Goal: Task Accomplishment & Management: Use online tool/utility

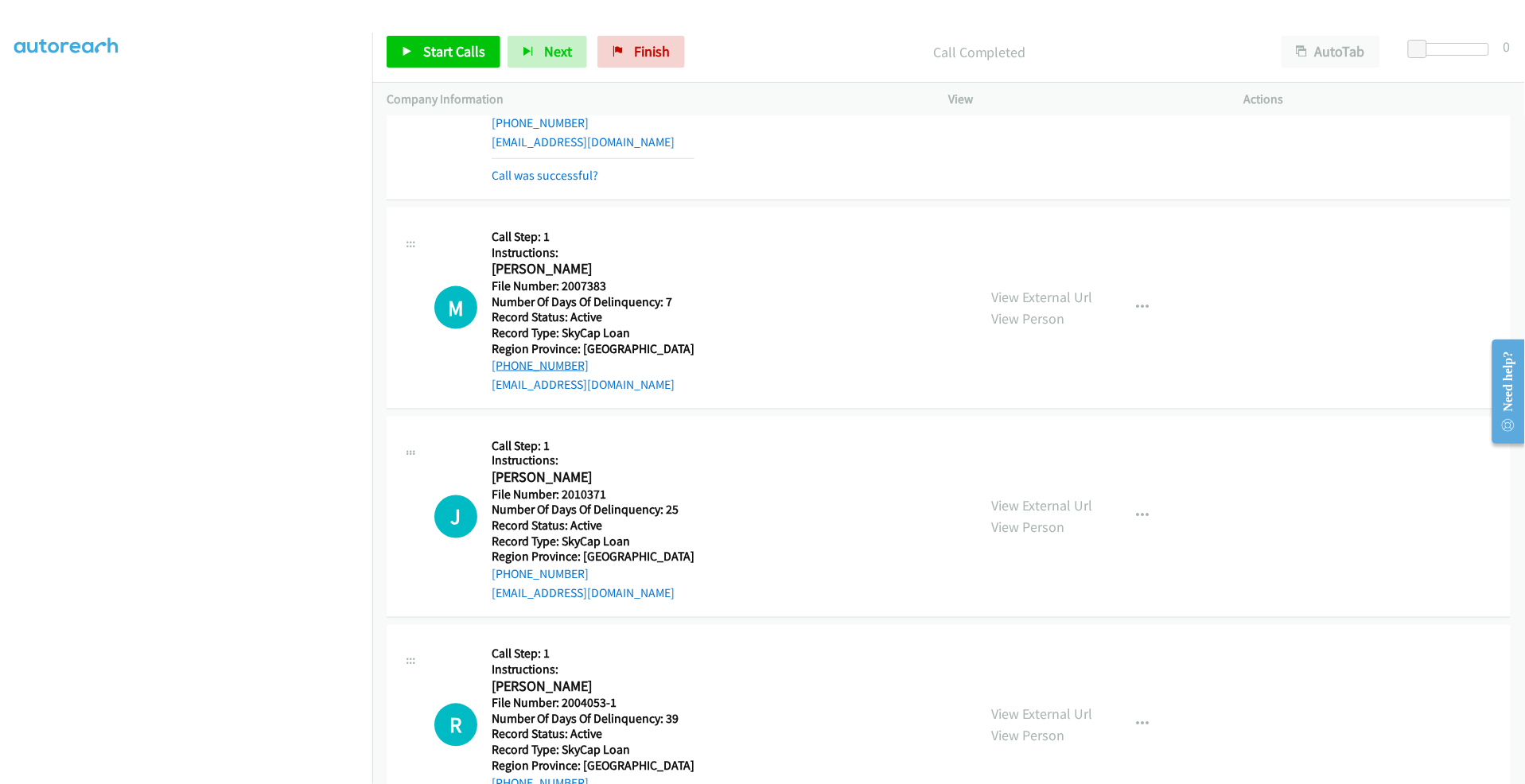
scroll to position [728, 0]
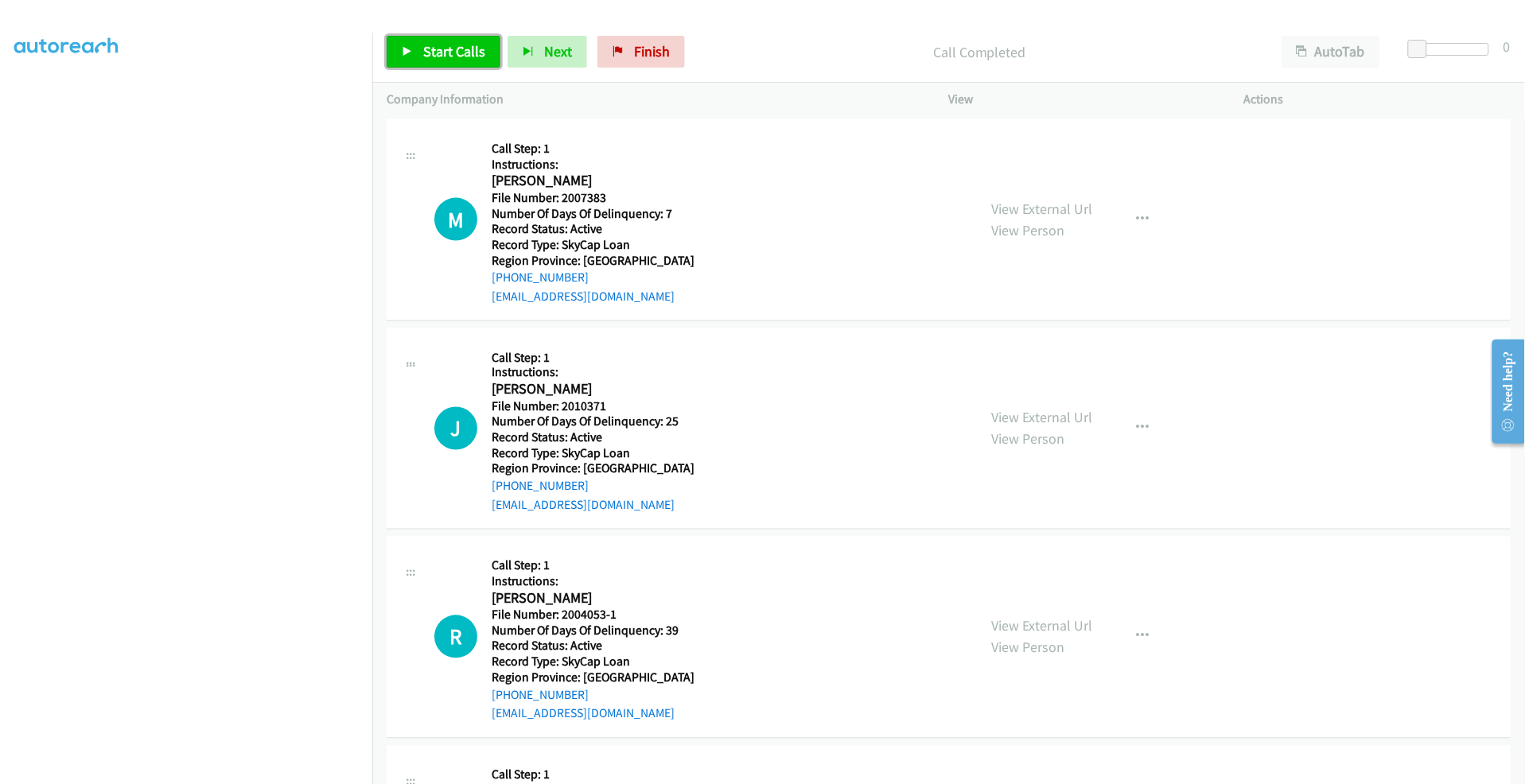
click at [440, 46] on span "Start Calls" at bounding box center [454, 51] width 62 height 19
click at [441, 50] on span "Pause" at bounding box center [441, 51] width 36 height 19
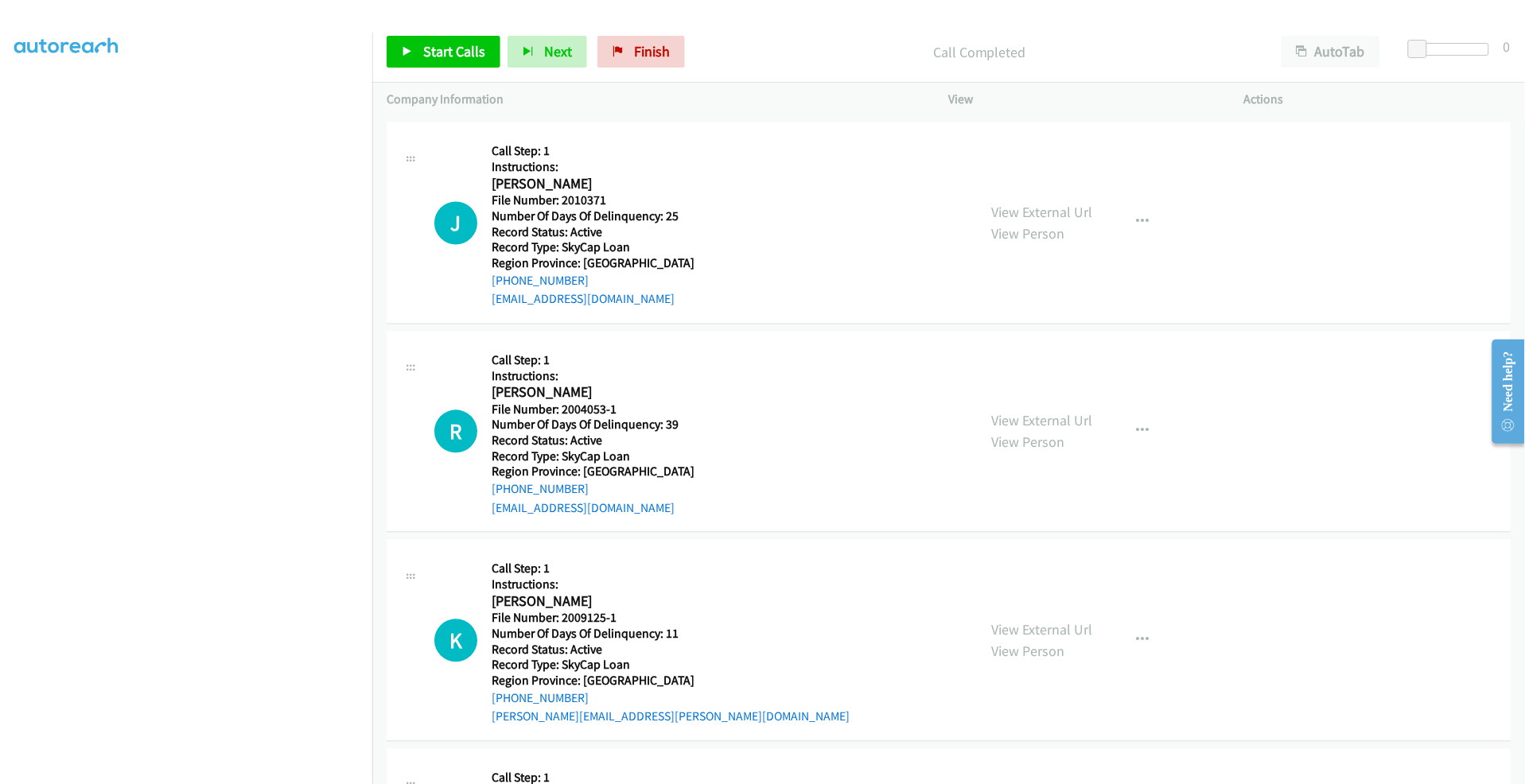
scroll to position [994, 0]
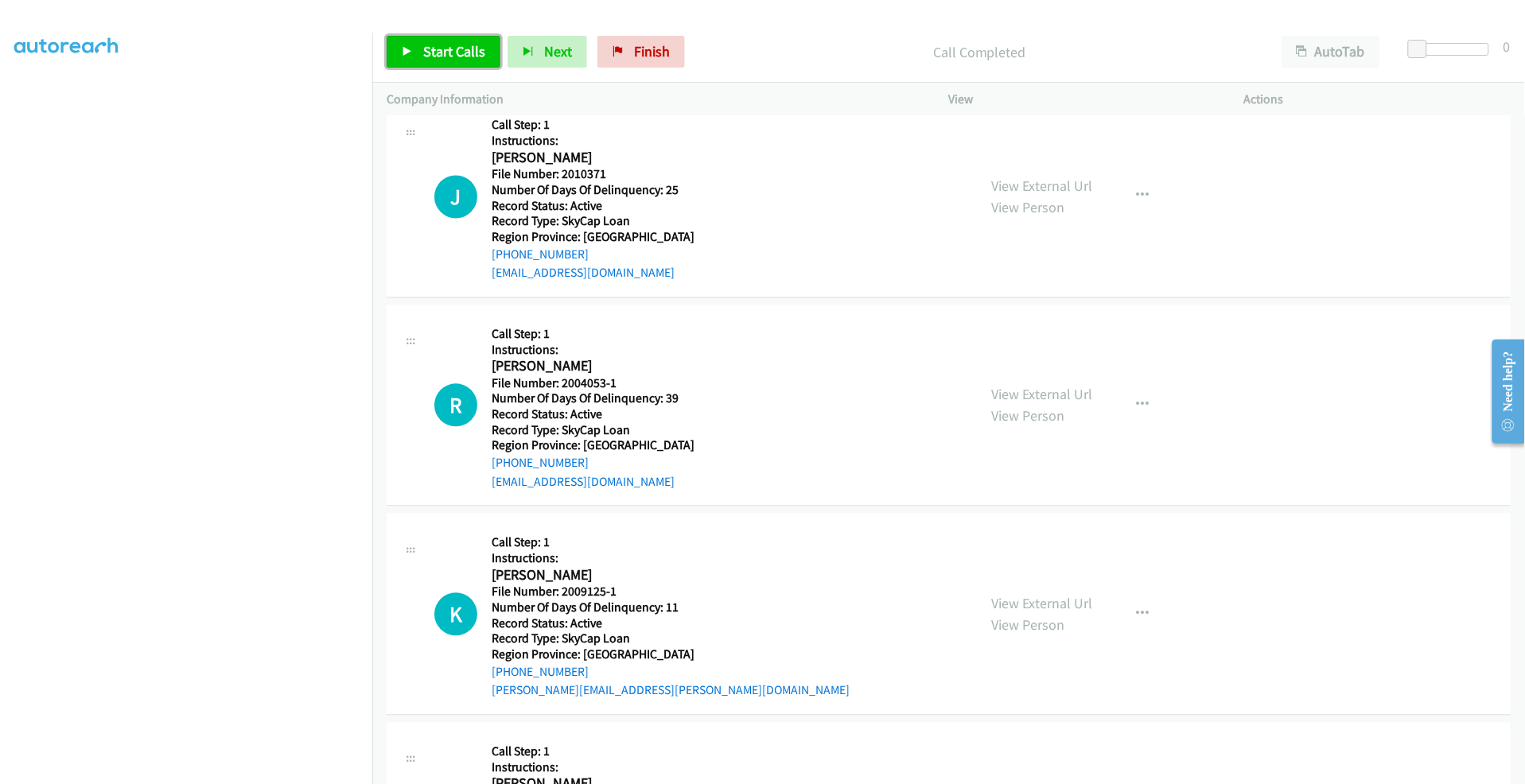
click at [449, 49] on span "Start Calls" at bounding box center [454, 51] width 62 height 19
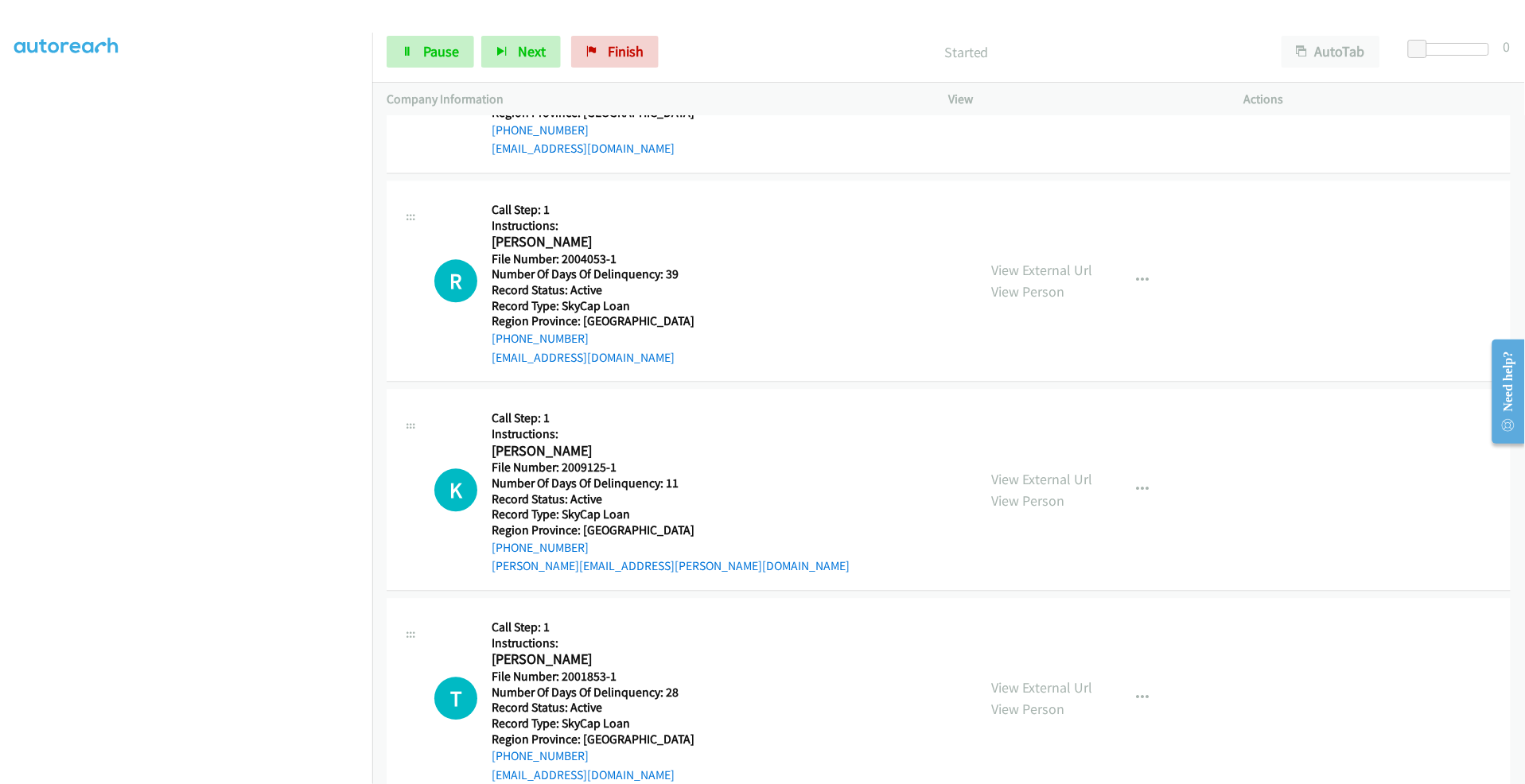
scroll to position [1158, 0]
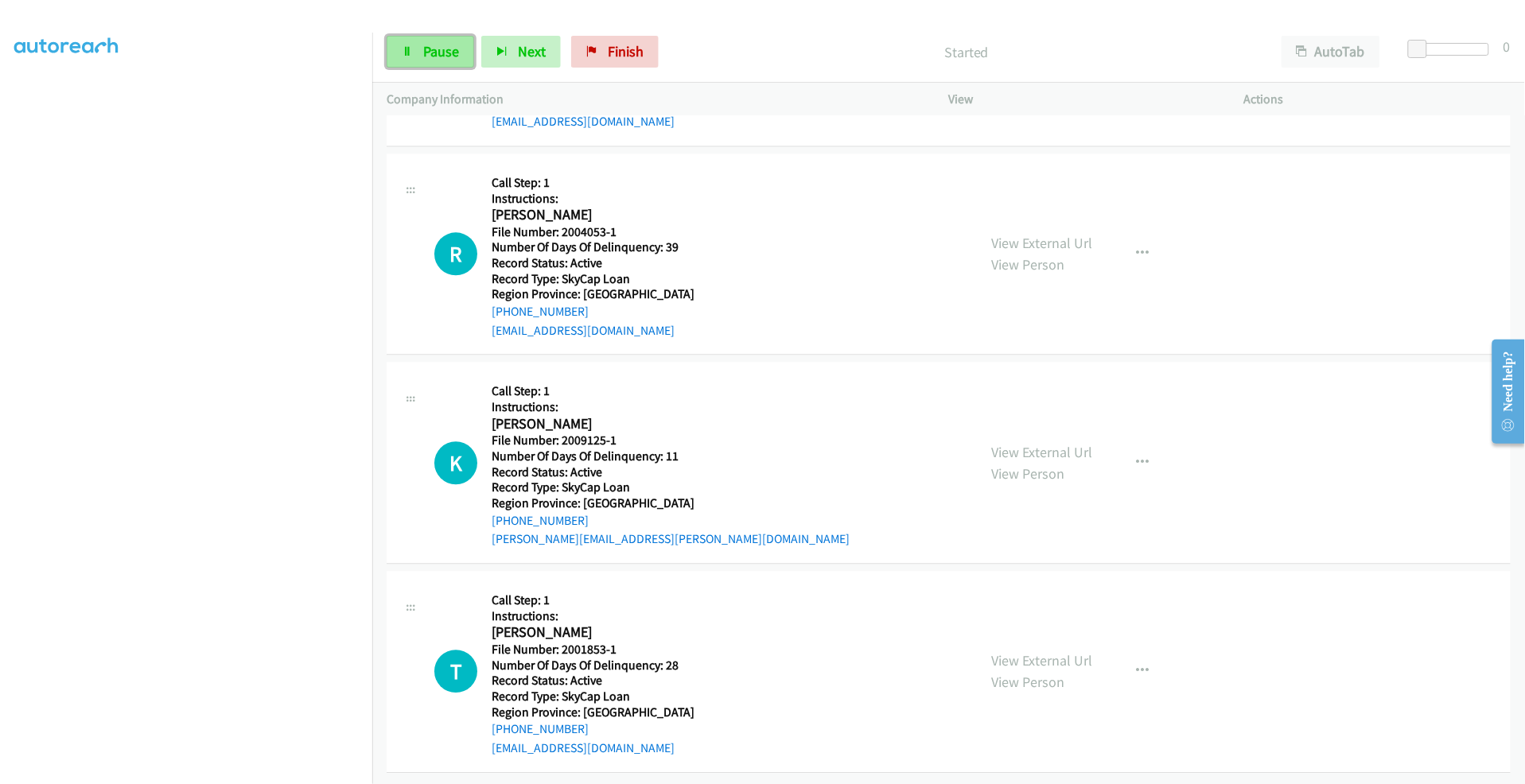
click at [432, 43] on span "Pause" at bounding box center [441, 51] width 36 height 19
click at [462, 51] on span "Start Calls" at bounding box center [454, 51] width 62 height 19
click at [450, 51] on span "Pause" at bounding box center [441, 51] width 36 height 19
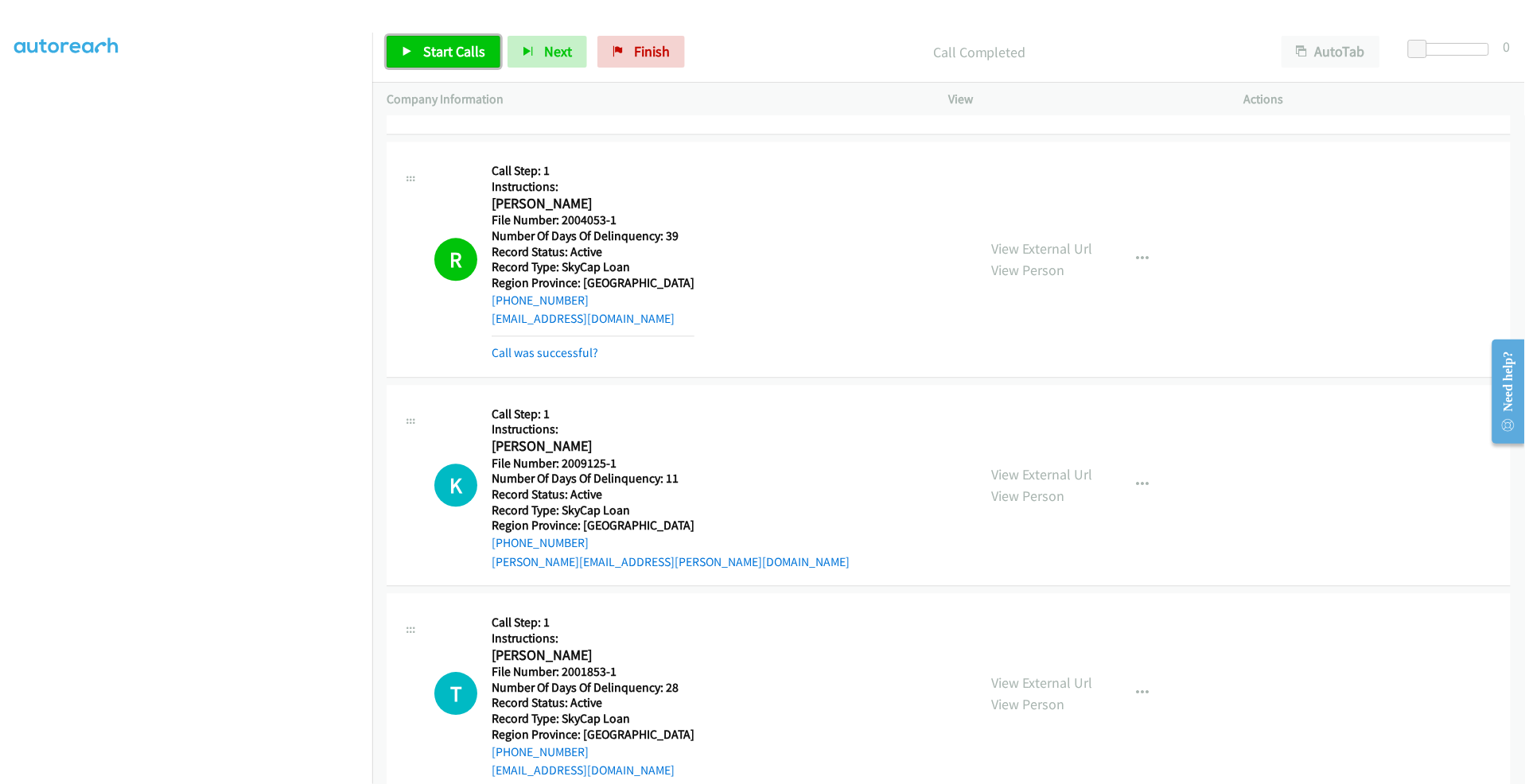
click at [435, 60] on span "Start Calls" at bounding box center [454, 51] width 62 height 19
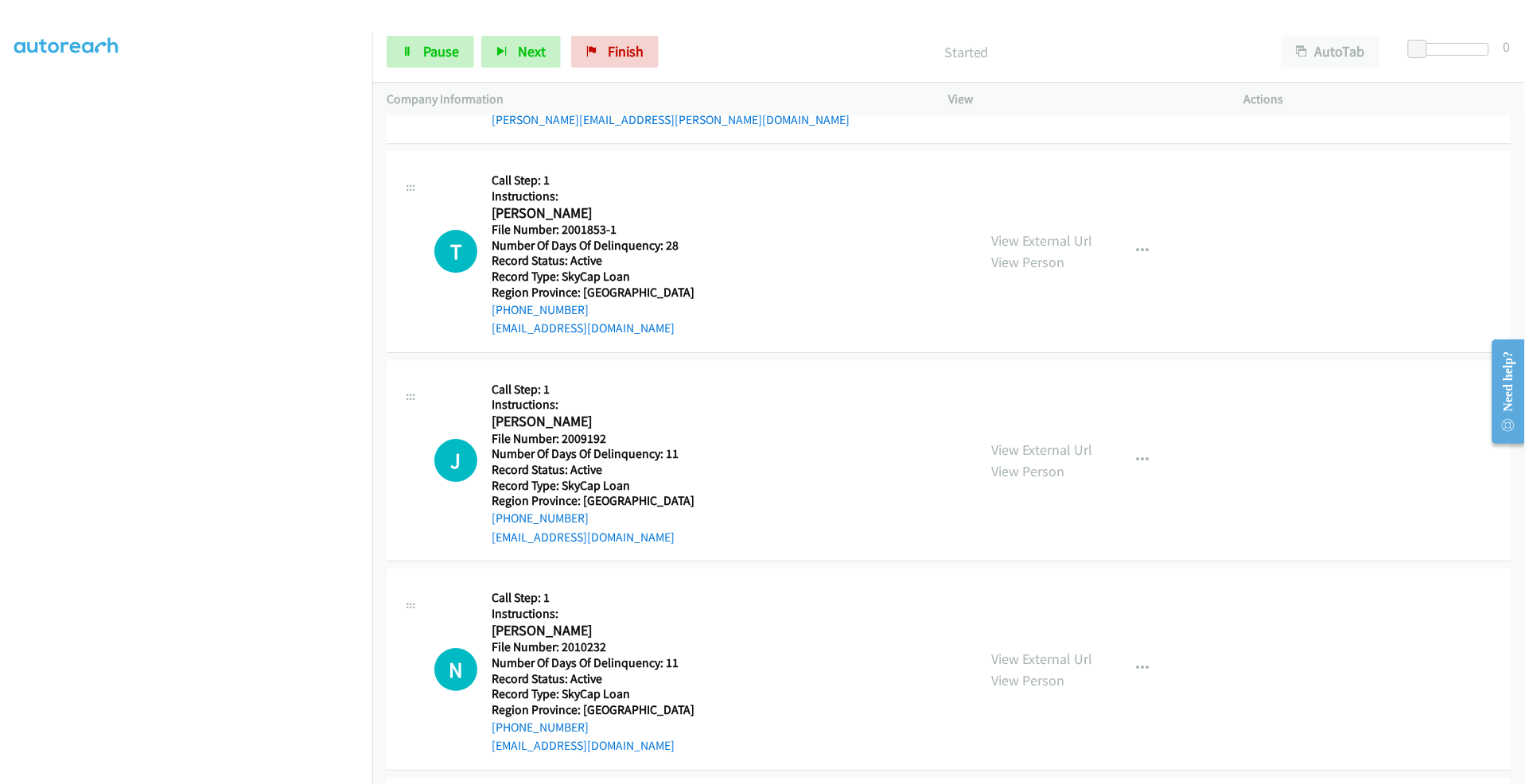
scroll to position [1721, 0]
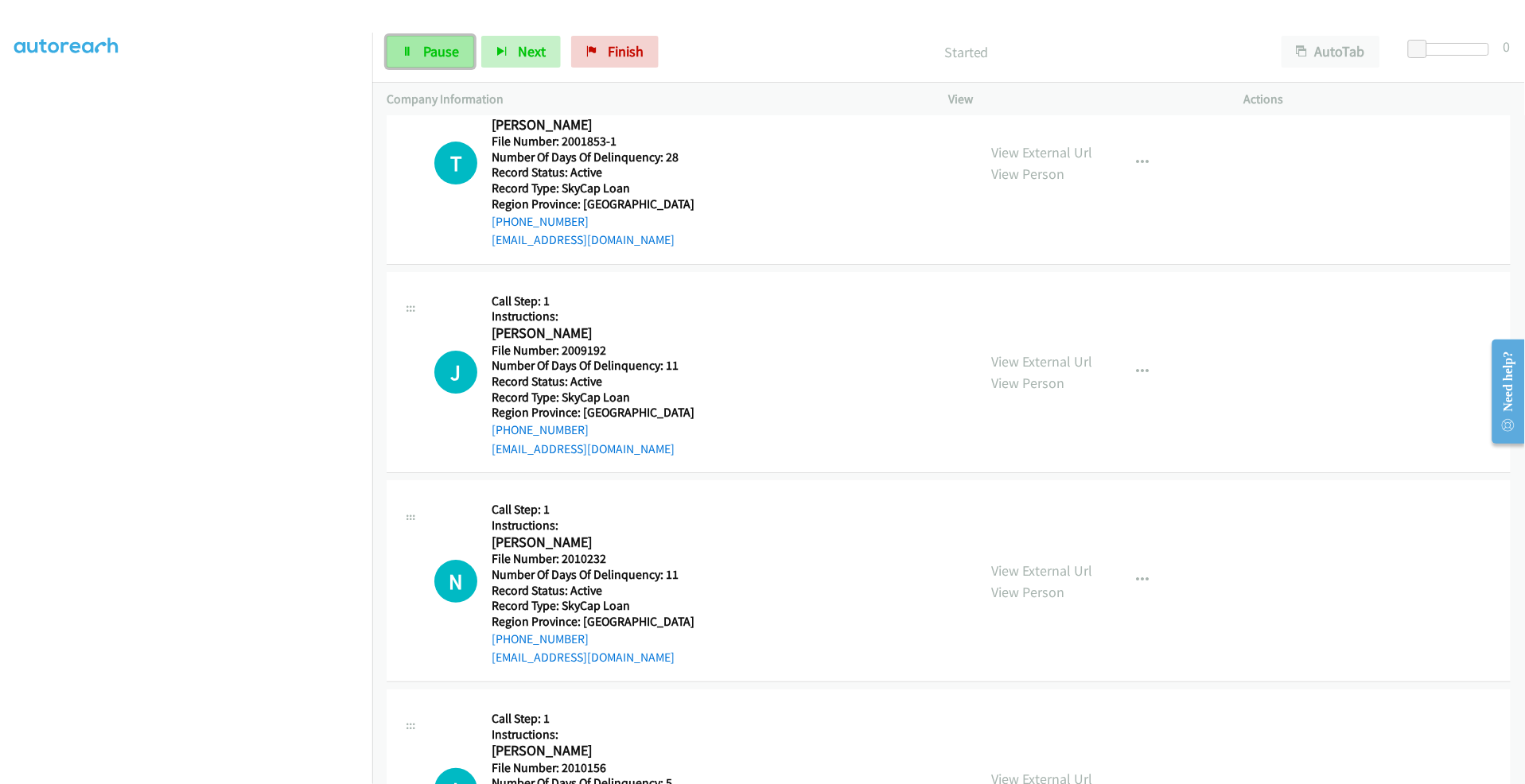
click at [415, 53] on link "Pause" at bounding box center [429, 52] width 87 height 32
click at [471, 45] on span "Start Calls" at bounding box center [454, 51] width 62 height 19
click at [430, 59] on span "Pause" at bounding box center [441, 51] width 36 height 19
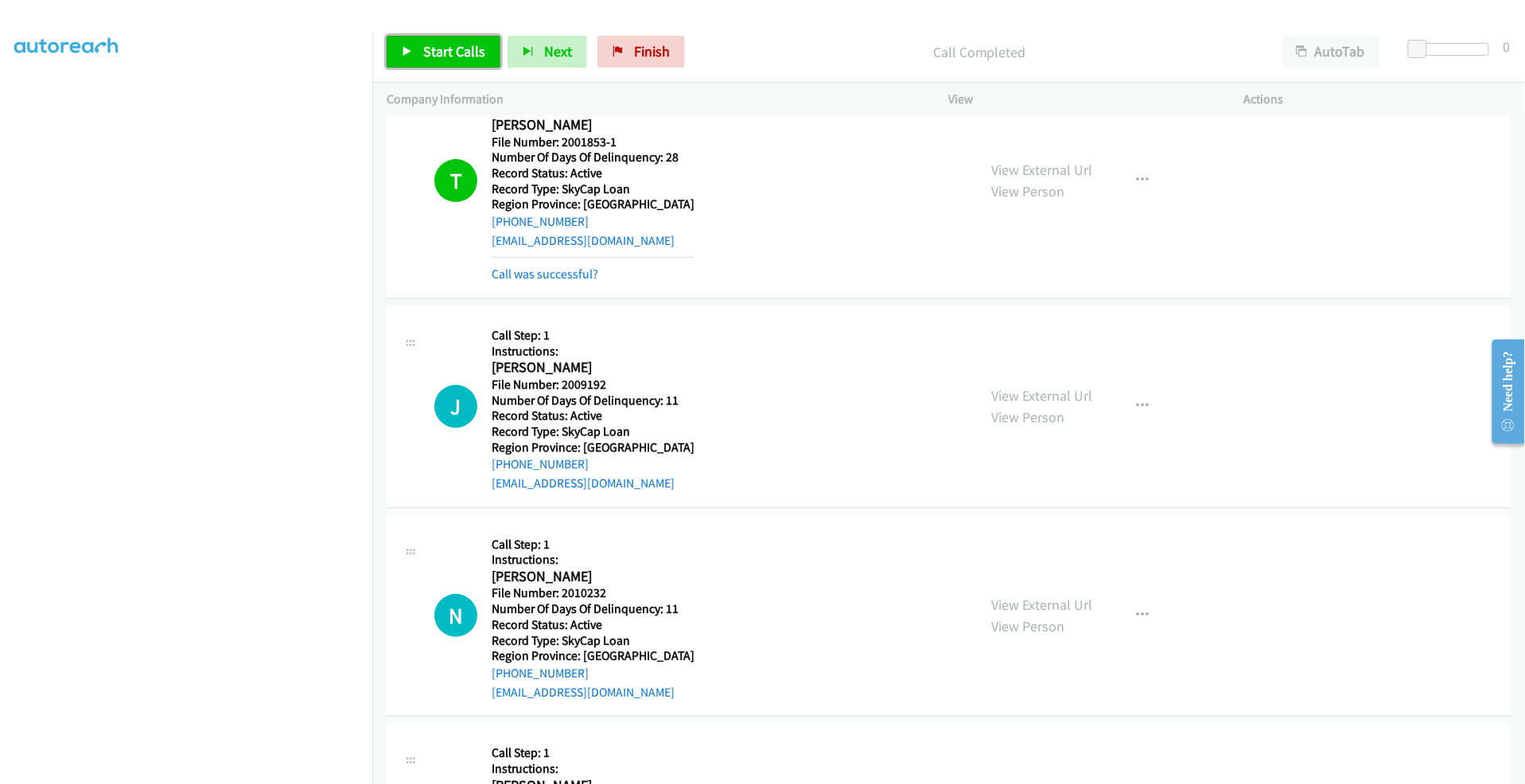
click at [440, 43] on span "Start Calls" at bounding box center [454, 51] width 62 height 19
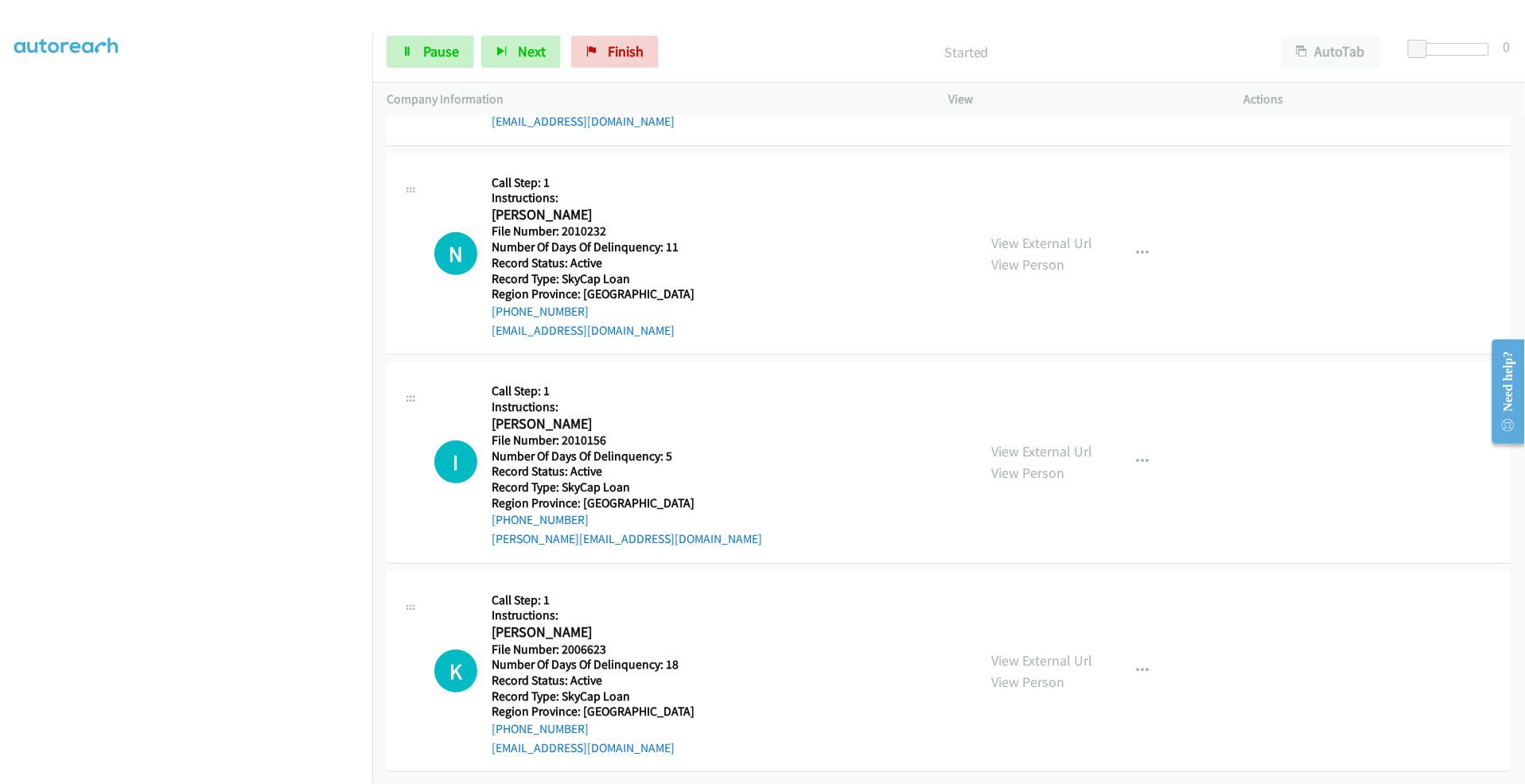
scroll to position [2128, 0]
click at [427, 51] on span "Pause" at bounding box center [441, 51] width 36 height 19
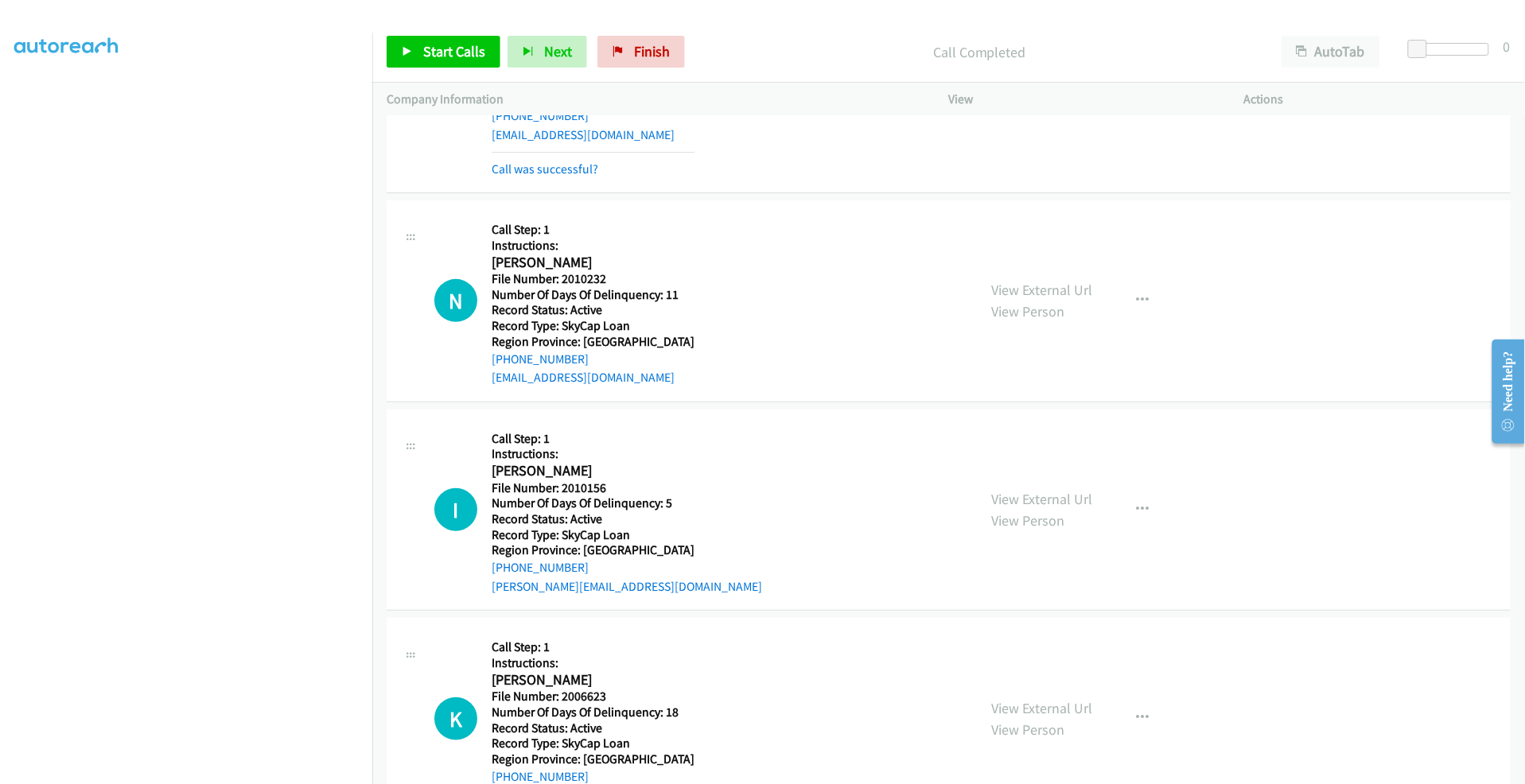
scroll to position [2163, 0]
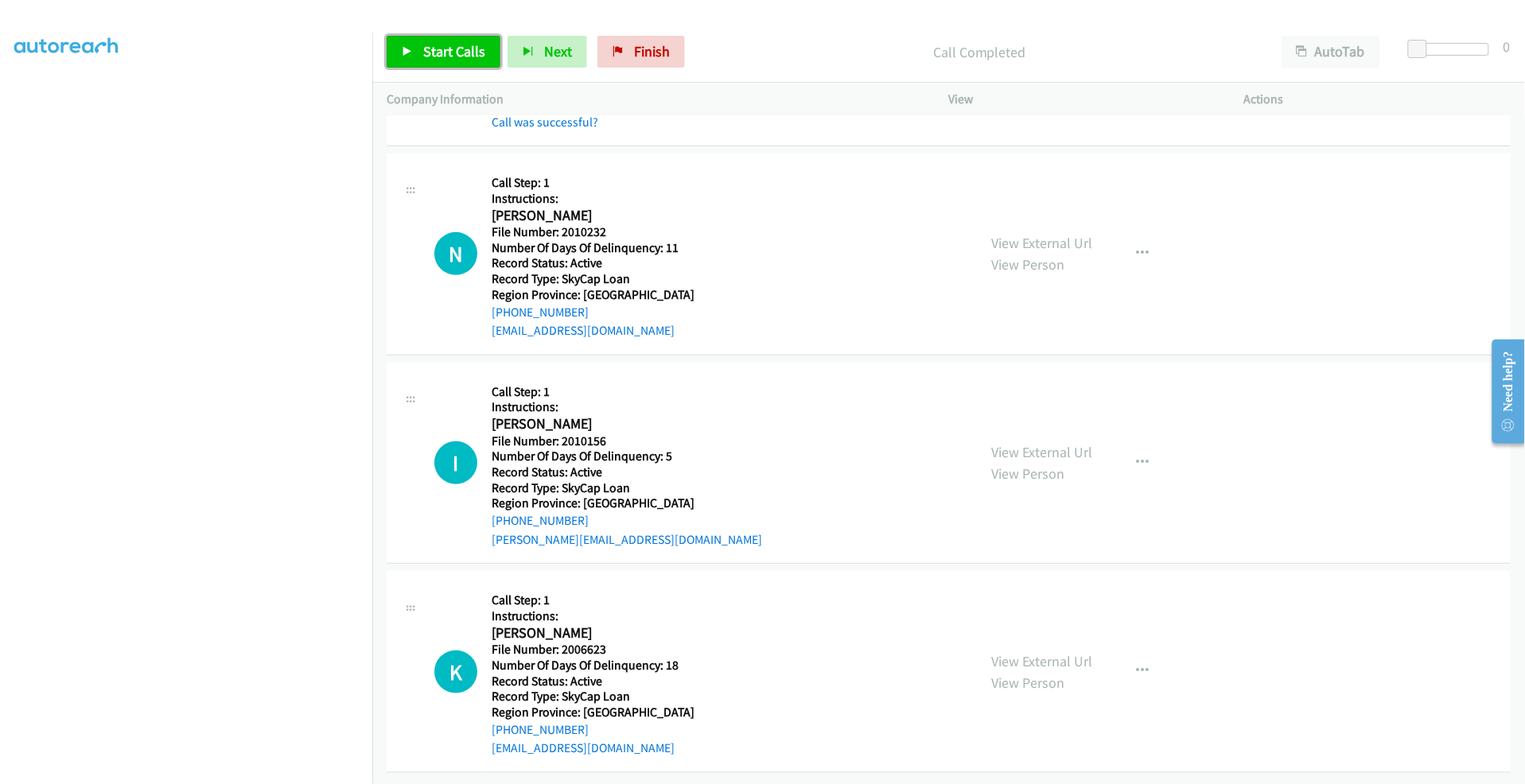
click at [463, 44] on span "Start Calls" at bounding box center [454, 51] width 62 height 19
click at [442, 51] on span "Pause" at bounding box center [441, 51] width 36 height 19
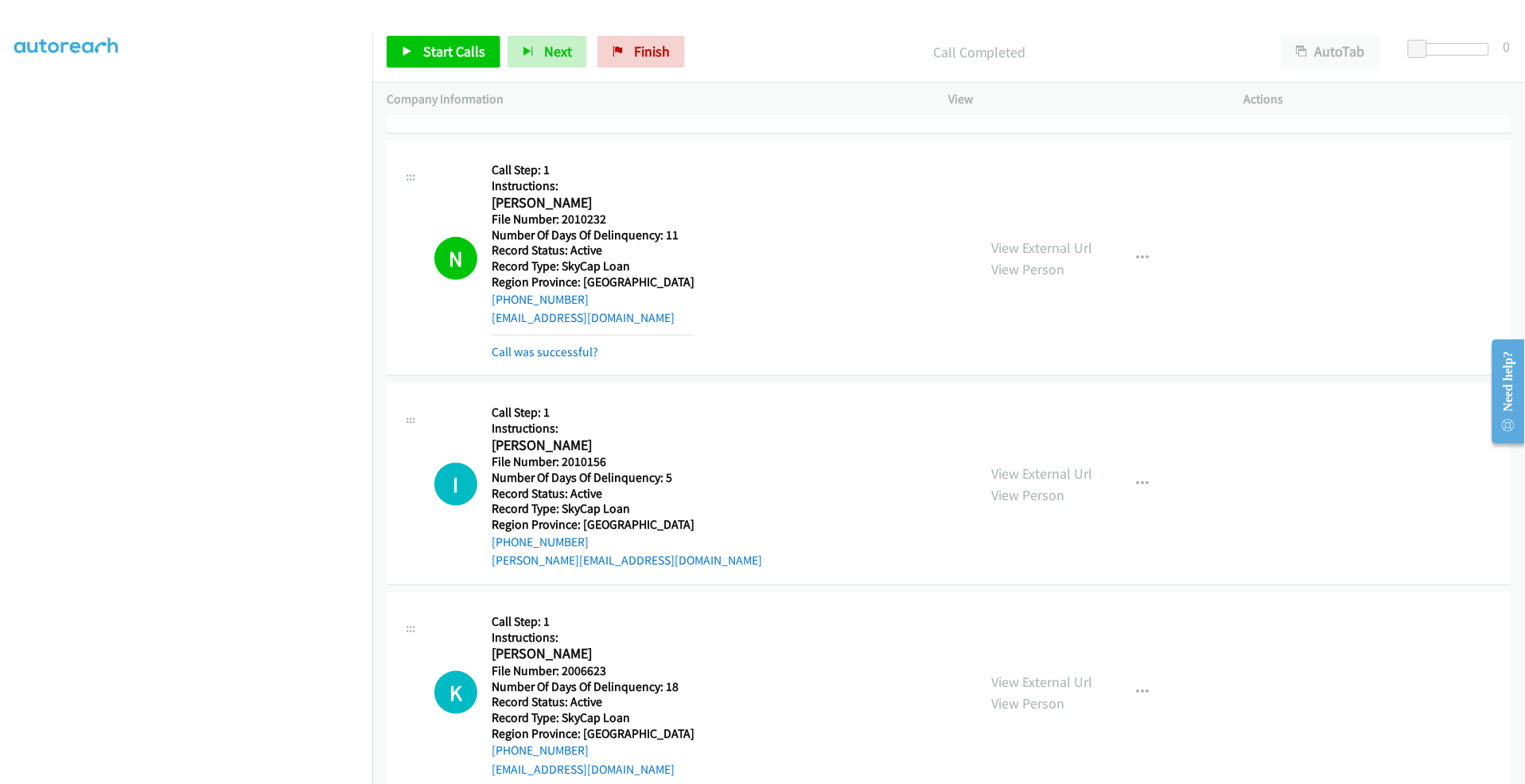
click at [420, 130] on div "J Callback Scheduled Call Step: 1 Instructions: [PERSON_NAME] America/Los_Angel…" at bounding box center [948, 16] width 1124 height 236
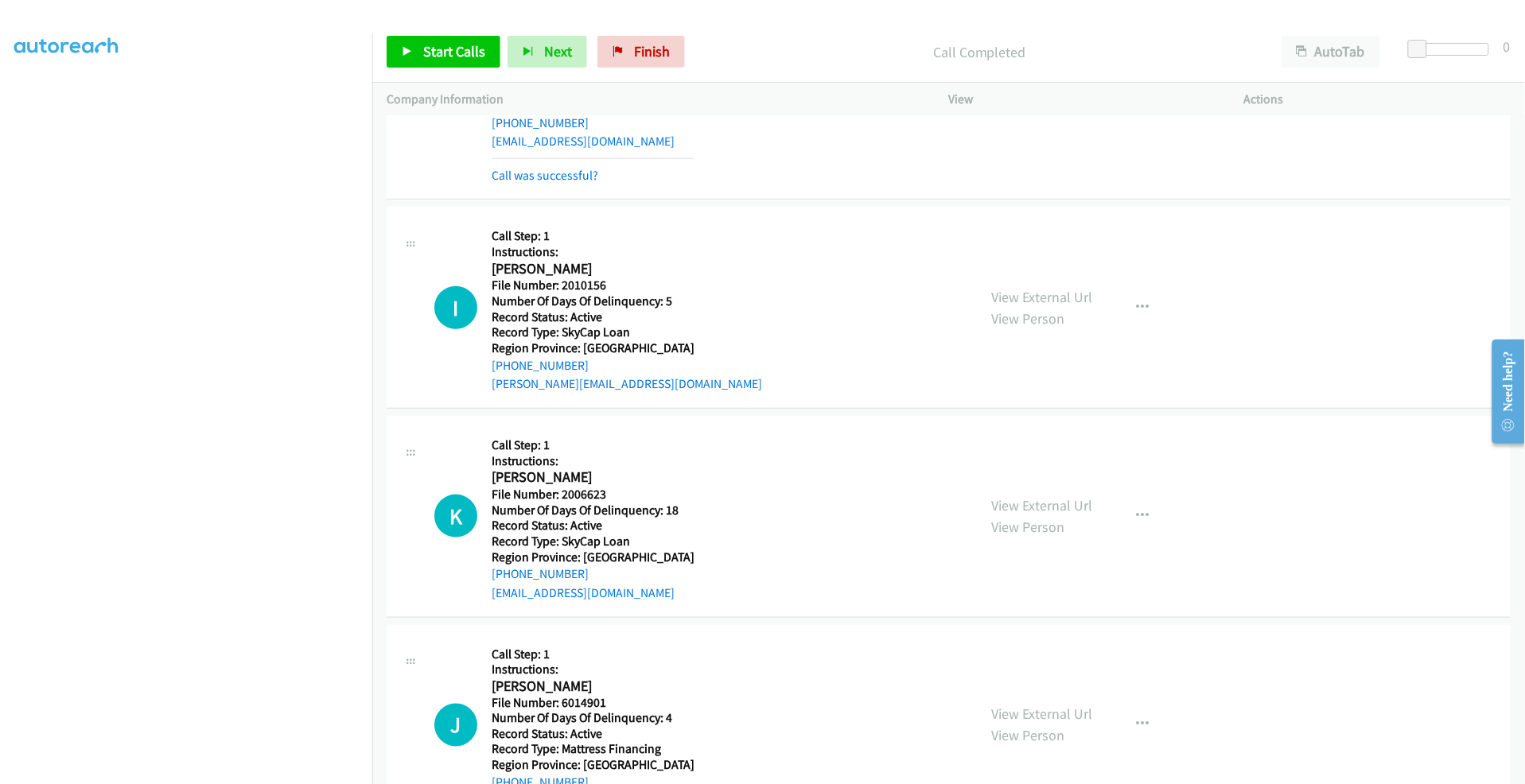
scroll to position [2428, 0]
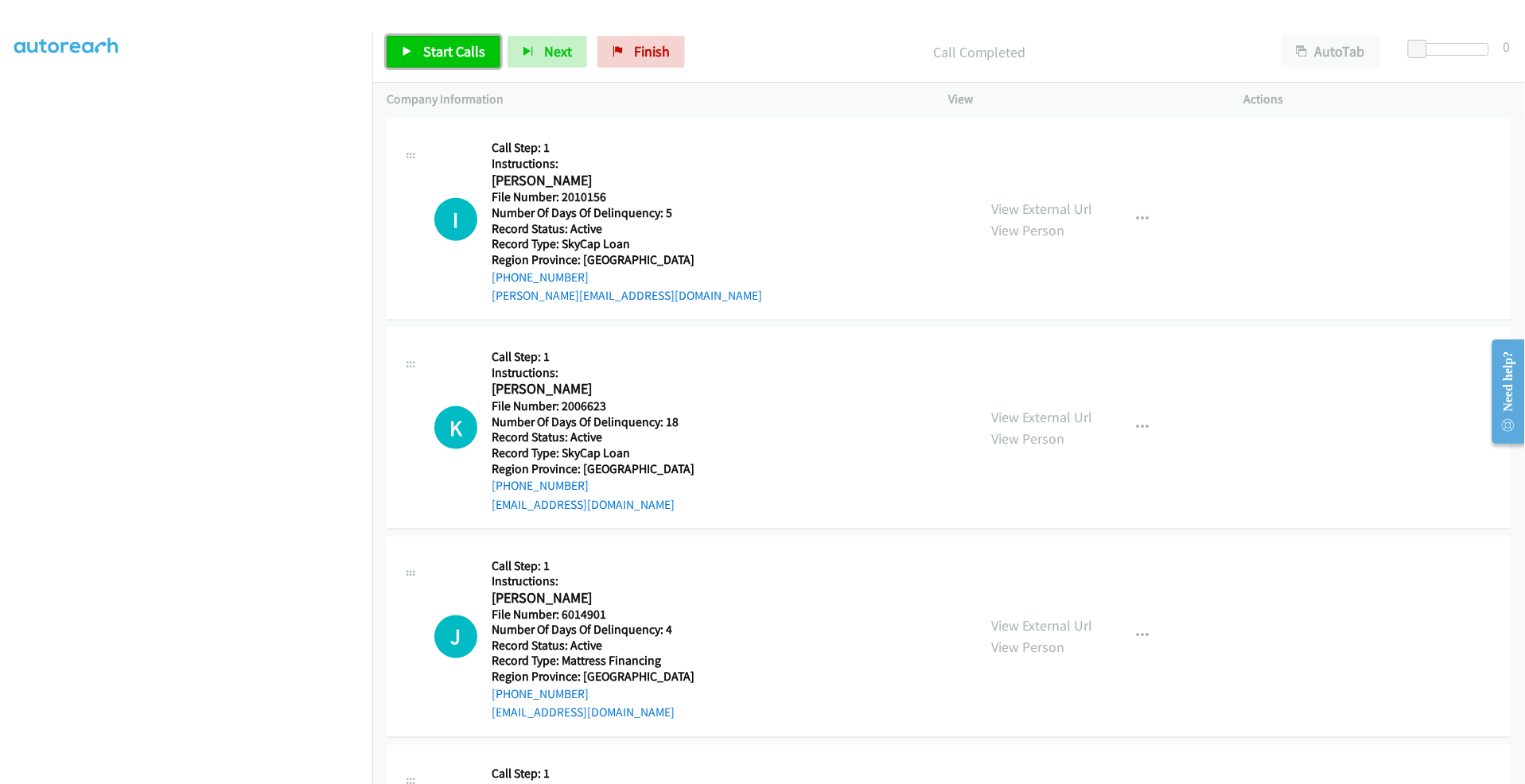
click at [442, 60] on span "Start Calls" at bounding box center [454, 51] width 62 height 19
click at [427, 42] on span "Pause" at bounding box center [441, 51] width 36 height 19
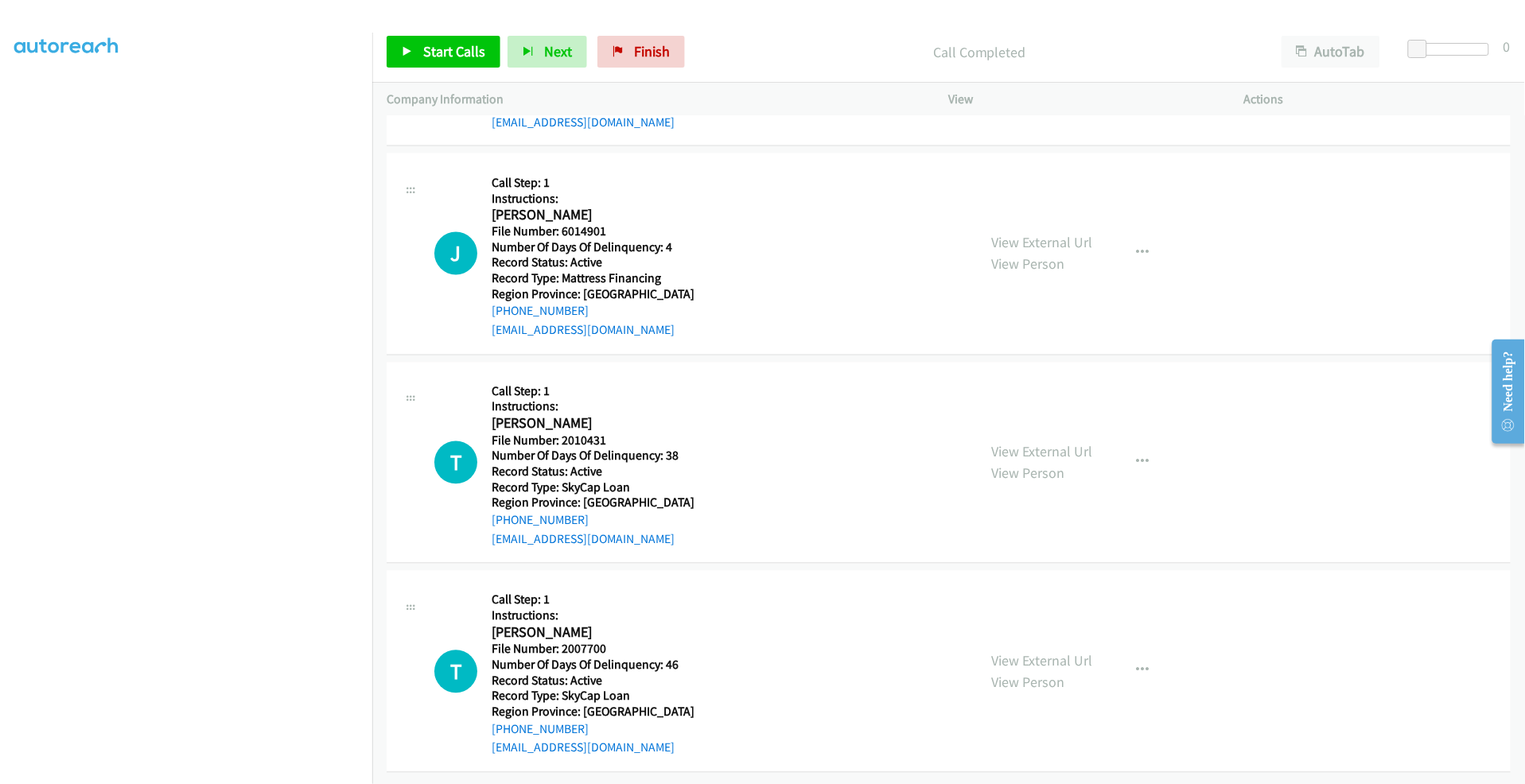
scroll to position [2856, 0]
click at [451, 53] on span "Start Calls" at bounding box center [454, 51] width 62 height 19
click at [451, 54] on span "Pause" at bounding box center [441, 51] width 36 height 19
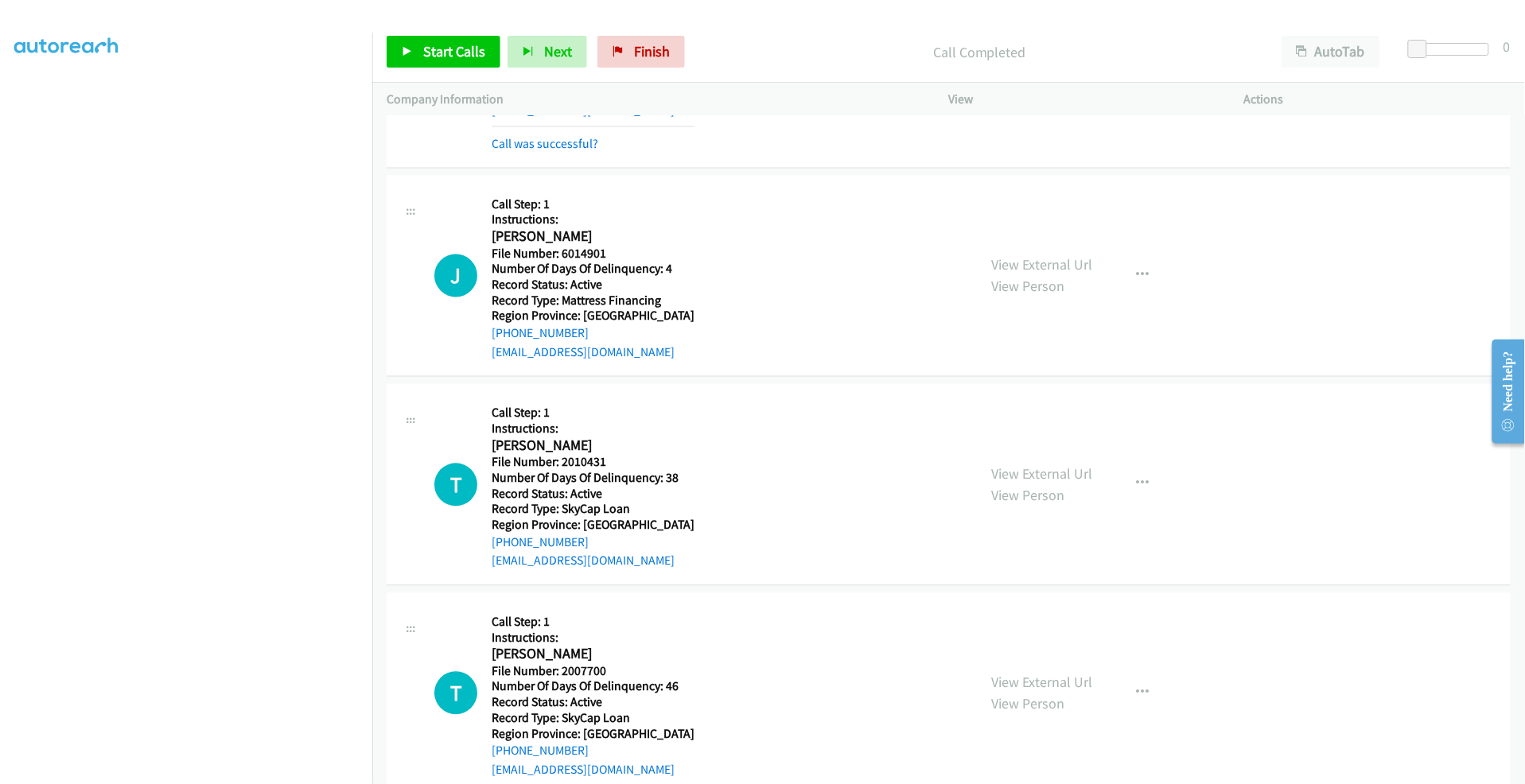
click at [447, 146] on div "K Callback Scheduled Call Step: 1 Instructions: [PERSON_NAME] America/Los_Angel…" at bounding box center [698, 50] width 529 height 206
click at [1308, 252] on div "J Callback Scheduled Call Step: 1 Instructions: [PERSON_NAME] America/Los_Angel…" at bounding box center [948, 277] width 1124 height 202
drag, startPoint x: 450, startPoint y: 153, endPoint x: 514, endPoint y: 142, distance: 64.9
click at [450, 153] on div "K Callback Scheduled Call Step: 1 Instructions: [PERSON_NAME] America/Los_Angel…" at bounding box center [948, 51] width 1124 height 236
